Goal: Task Accomplishment & Management: Complete application form

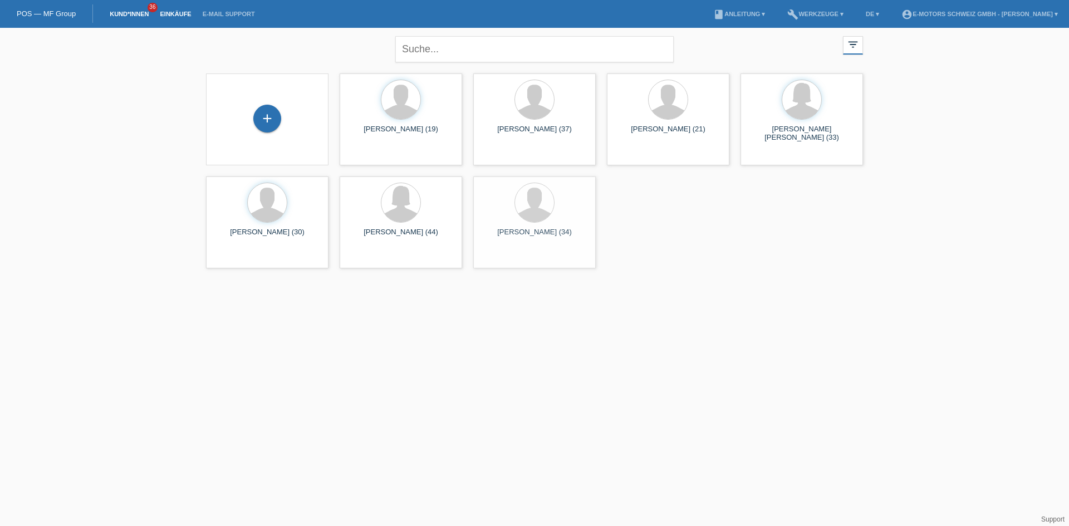
click at [178, 15] on link "Einkäufe" at bounding box center [175, 14] width 42 height 7
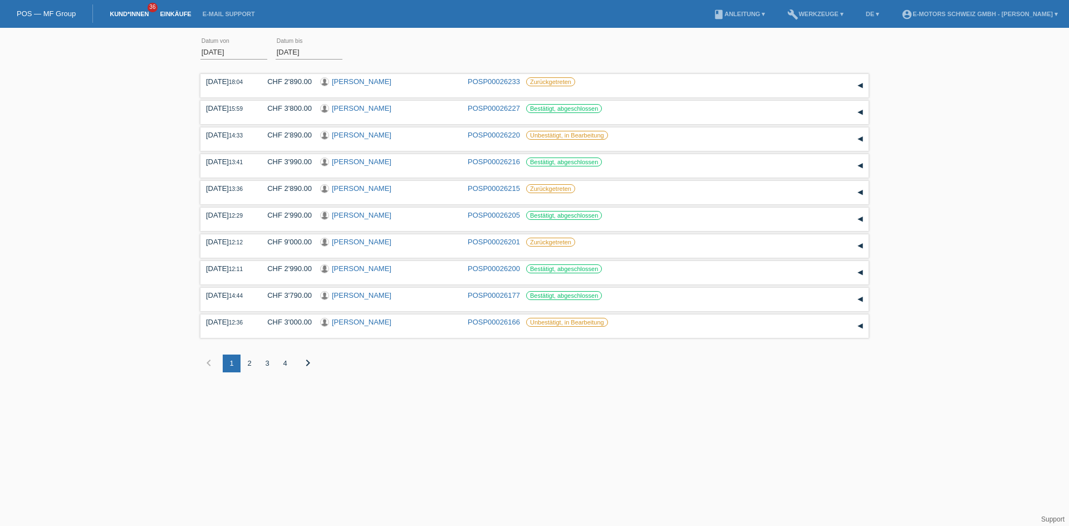
click at [125, 13] on link "Kund*innen" at bounding box center [129, 14] width 50 height 7
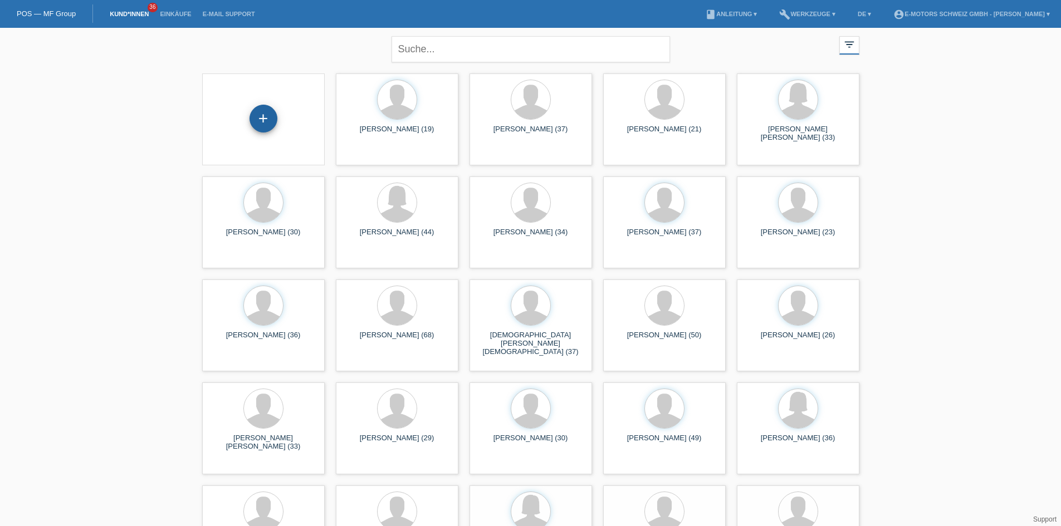
click at [273, 120] on div "+" at bounding box center [264, 119] width 28 height 28
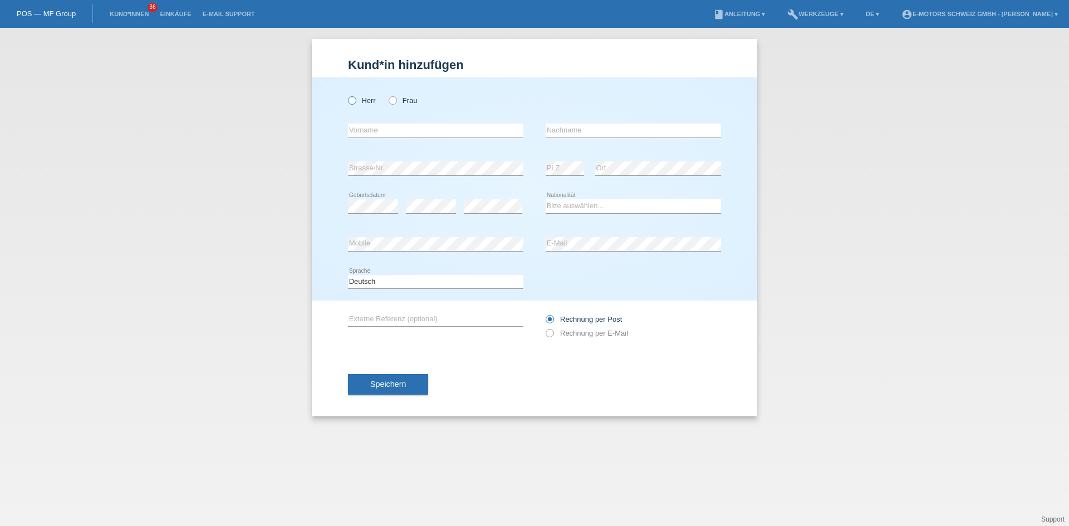
click at [346, 95] on icon at bounding box center [346, 95] width 0 height 0
click at [353, 102] on input "Herr" at bounding box center [351, 99] width 7 height 7
radio input "true"
click at [564, 175] on icon at bounding box center [565, 175] width 38 height 1
click at [550, 173] on div "error Strasse/Nr. error PLZ error Ort" at bounding box center [534, 169] width 373 height 38
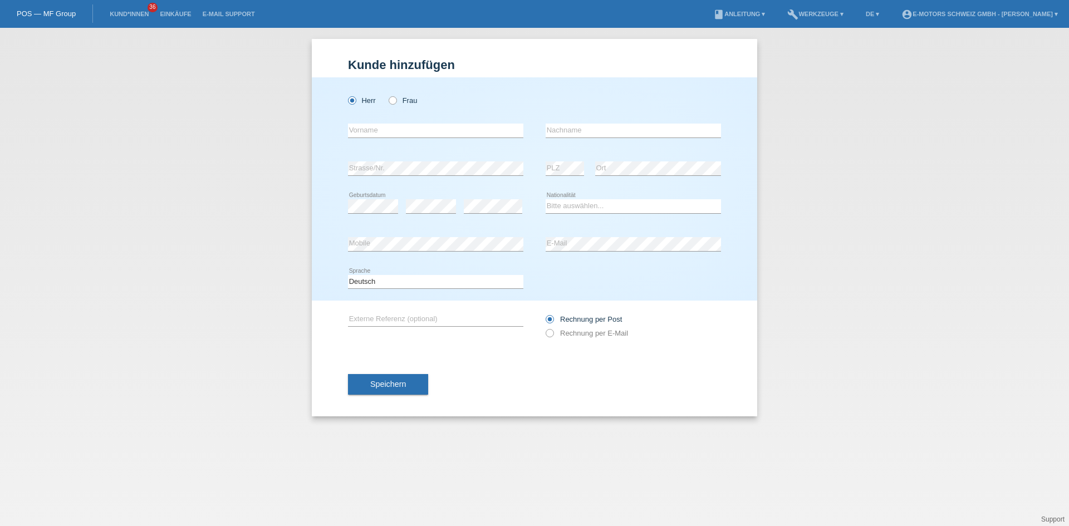
click at [544, 192] on div "error Geburtsdatum error error Bitte auswählen..." at bounding box center [534, 207] width 373 height 38
click at [571, 204] on select "Bitte auswählen... Schweiz Deutschland Liechtenstein Österreich ------------ Af…" at bounding box center [633, 205] width 175 height 13
select select "DO"
click at [546, 199] on select "Bitte auswählen... Schweiz Deutschland Liechtenstein Österreich ------------ Af…" at bounding box center [633, 205] width 175 height 13
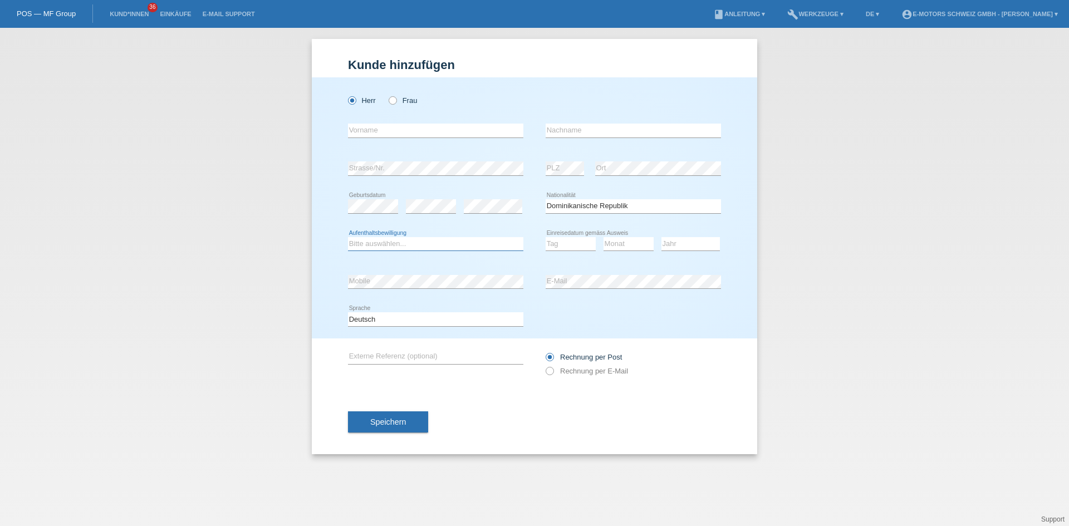
click at [423, 246] on select "Bitte auswählen... C B B - Flüchtlingsstatus Andere" at bounding box center [435, 243] width 175 height 13
select select "B"
click at [348, 237] on select "Bitte auswählen... C B B - Flüchtlingsstatus Andere" at bounding box center [435, 243] width 175 height 13
click at [520, 284] on div "error Mobile error E-Mail" at bounding box center [534, 282] width 373 height 38
click at [571, 242] on select "Tag 01 02 03 04 05 06 07 08 09 10 11" at bounding box center [571, 243] width 50 height 13
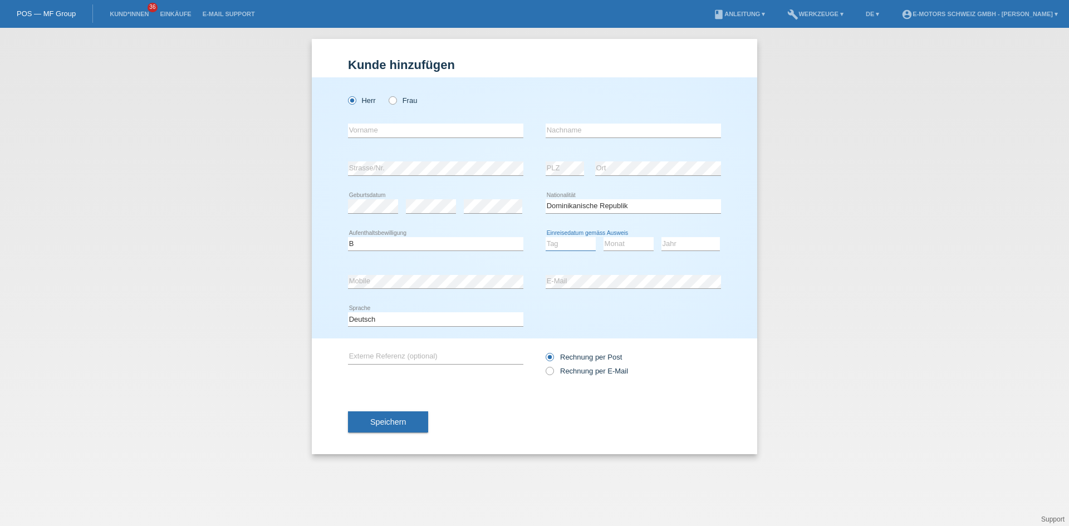
select select "12"
click at [546, 237] on select "Tag 01 02 03 04 05 06 07 08 09 10 11" at bounding box center [571, 243] width 50 height 13
drag, startPoint x: 626, startPoint y: 244, endPoint x: 624, endPoint y: 250, distance: 5.8
click at [626, 244] on select "Monat 01 02 03 04 05 06 07 08 09 10 11" at bounding box center [629, 243] width 50 height 13
select select "01"
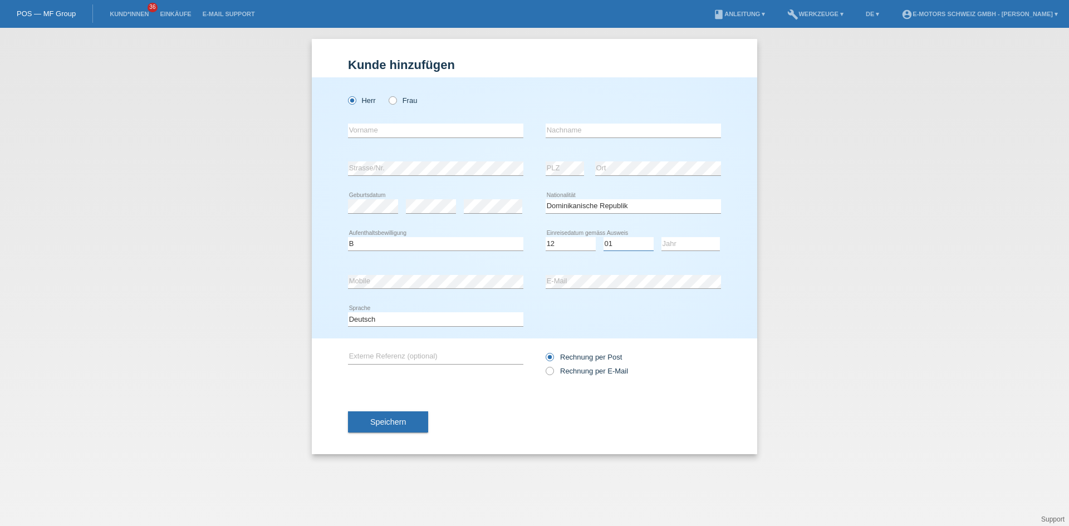
click at [604, 237] on select "Monat 01 02 03 04 05 06 07 08 09 10 11" at bounding box center [629, 243] width 50 height 13
click at [673, 246] on select "Jahr 2025 2024 2023 2022 2021 2020 2019 2018 2017 2016 2015 2014 2013 2012 2011…" at bounding box center [691, 243] width 58 height 13
select select "2021"
click at [662, 237] on select "Jahr 2025 2024 2023 2022 2021 2020 2019 2018 2017 2016 2015 2014 2013 2012 2011…" at bounding box center [691, 243] width 58 height 13
click at [392, 131] on input "text" at bounding box center [435, 131] width 175 height 14
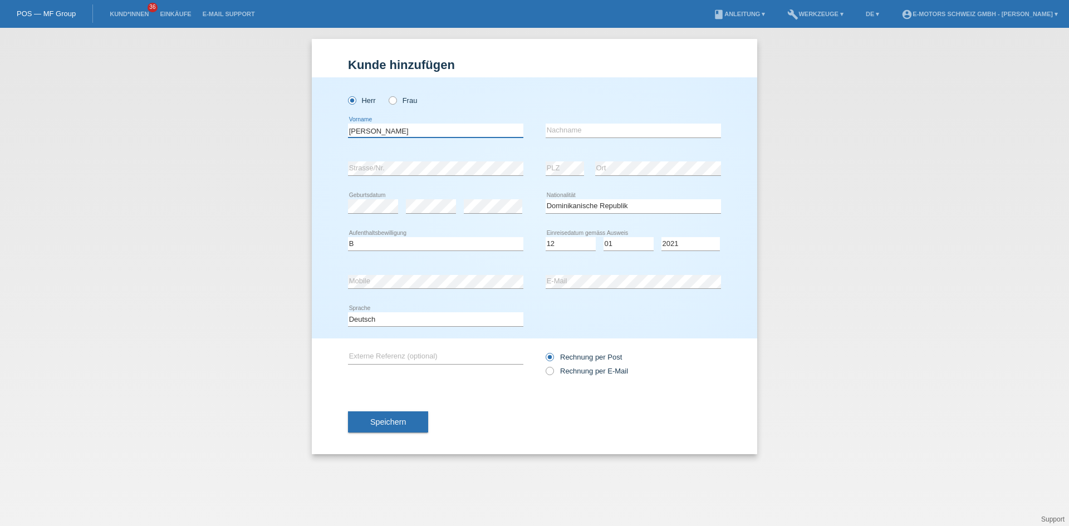
type input "[PERSON_NAME]"
click at [400, 422] on span "Speichern" at bounding box center [388, 422] width 36 height 9
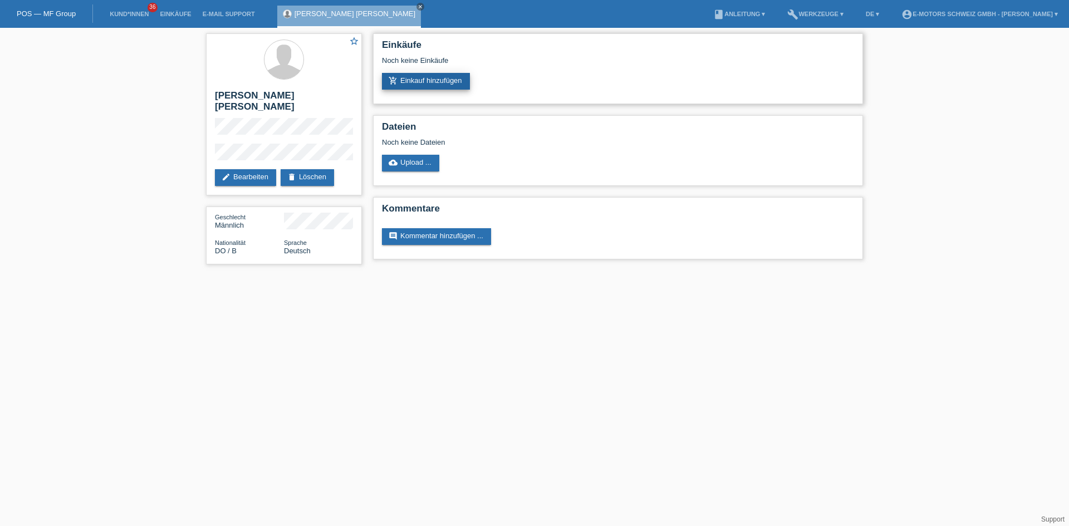
click at [419, 81] on link "add_shopping_cart Einkauf hinzufügen" at bounding box center [426, 81] width 88 height 17
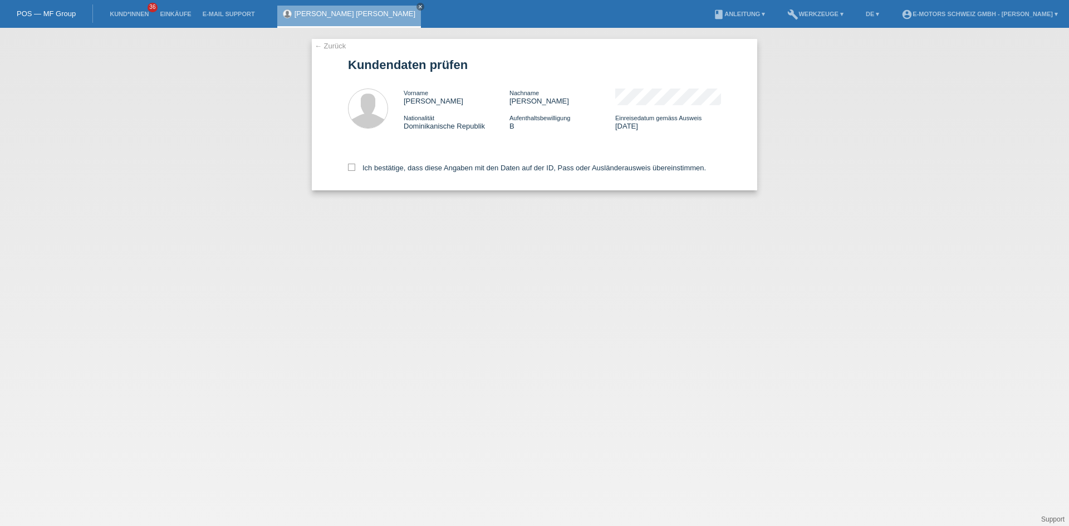
click at [395, 163] on div "Ich bestätige, dass diese Angaben mit den Daten auf der ID, Pass oder Ausländer…" at bounding box center [534, 165] width 373 height 49
click at [394, 165] on label "Ich bestätige, dass diese Angaben mit den Daten auf der ID, Pass oder Ausländer…" at bounding box center [527, 168] width 358 height 8
click at [355, 165] on input "Ich bestätige, dass diese Angaben mit den Daten auf der ID, Pass oder Ausländer…" at bounding box center [351, 167] width 7 height 7
checkbox input "true"
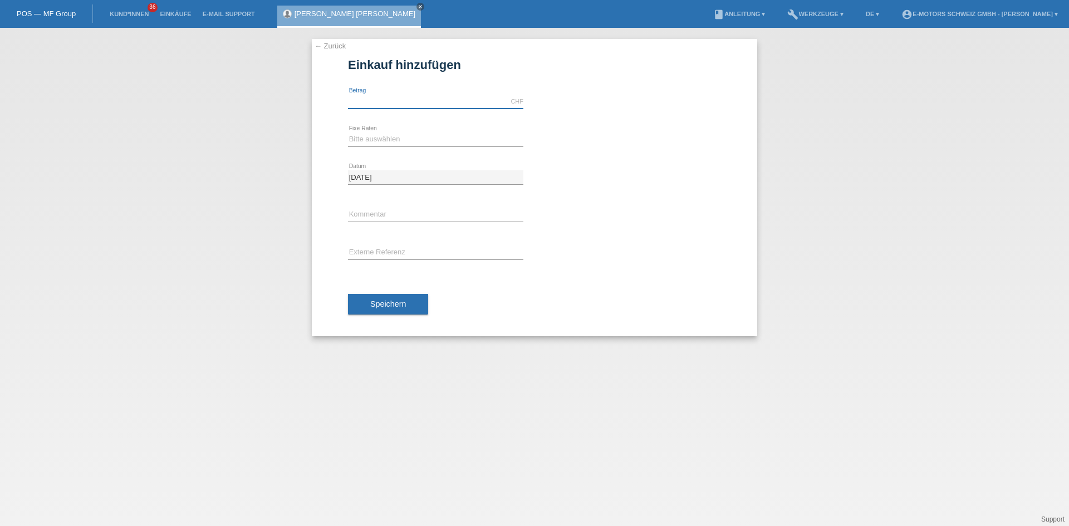
click at [409, 102] on input "text" at bounding box center [435, 102] width 175 height 14
type input "2890.00"
drag, startPoint x: 420, startPoint y: 138, endPoint x: 416, endPoint y: 145, distance: 8.2
click at [420, 138] on select "Bitte auswählen 12 Raten 24 Raten 36 Raten 48 Raten" at bounding box center [435, 139] width 175 height 13
select select "214"
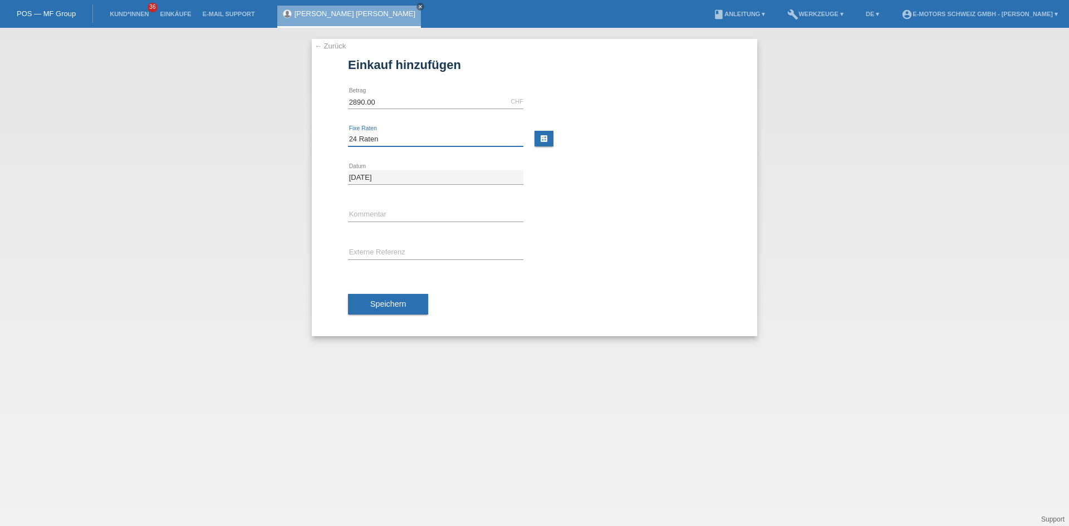
click at [348, 133] on select "Bitte auswählen 12 Raten 24 Raten 36 Raten 48 Raten" at bounding box center [435, 139] width 175 height 13
click at [380, 307] on span "Speichern" at bounding box center [388, 304] width 36 height 9
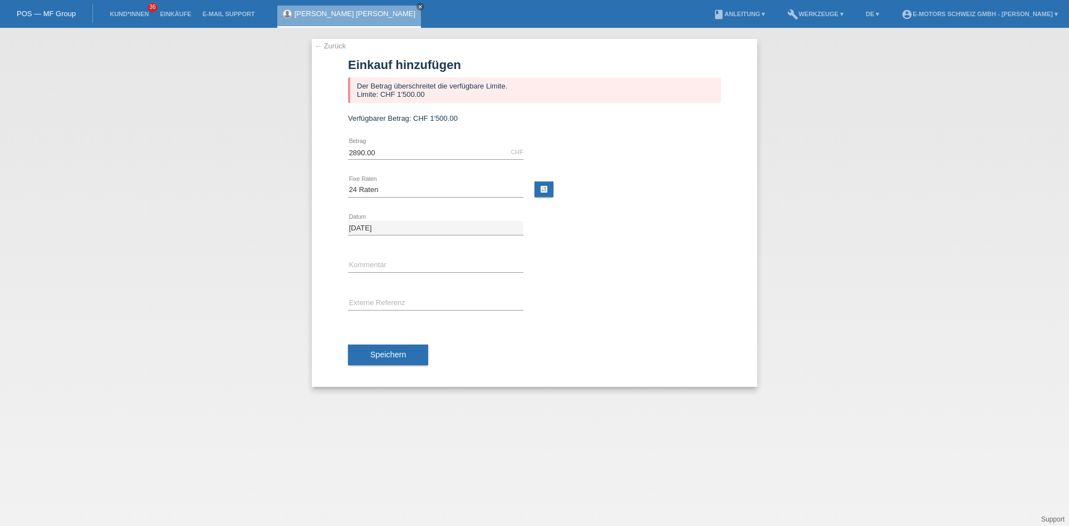
click at [340, 12] on link "[PERSON_NAME] [PERSON_NAME]" at bounding box center [355, 13] width 121 height 8
